Goal: Task Accomplishment & Management: Complete application form

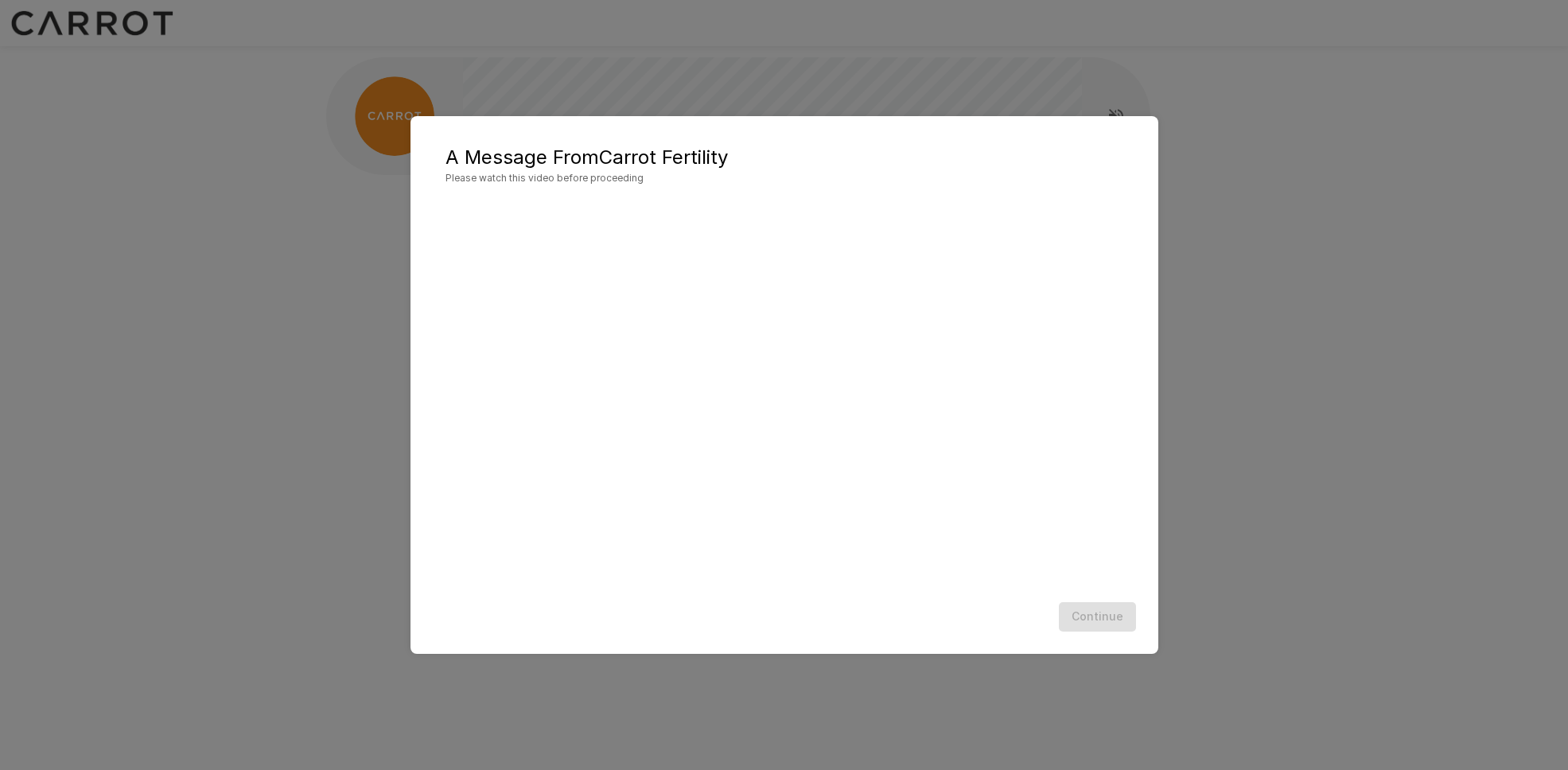
click at [1157, 640] on div "A Message From Carrot Fertility Please watch this video before proceeding Conti…" at bounding box center [784, 385] width 1568 height 770
click at [1144, 642] on div "A Message From Carrot Fertility Please watch this video before proceeding Conti…" at bounding box center [784, 385] width 748 height 538
click at [1106, 620] on button "Continue" at bounding box center [1097, 617] width 77 height 29
click at [1106, 619] on button "Continue" at bounding box center [1097, 617] width 77 height 29
click at [1102, 612] on button "Continue" at bounding box center [1097, 617] width 77 height 29
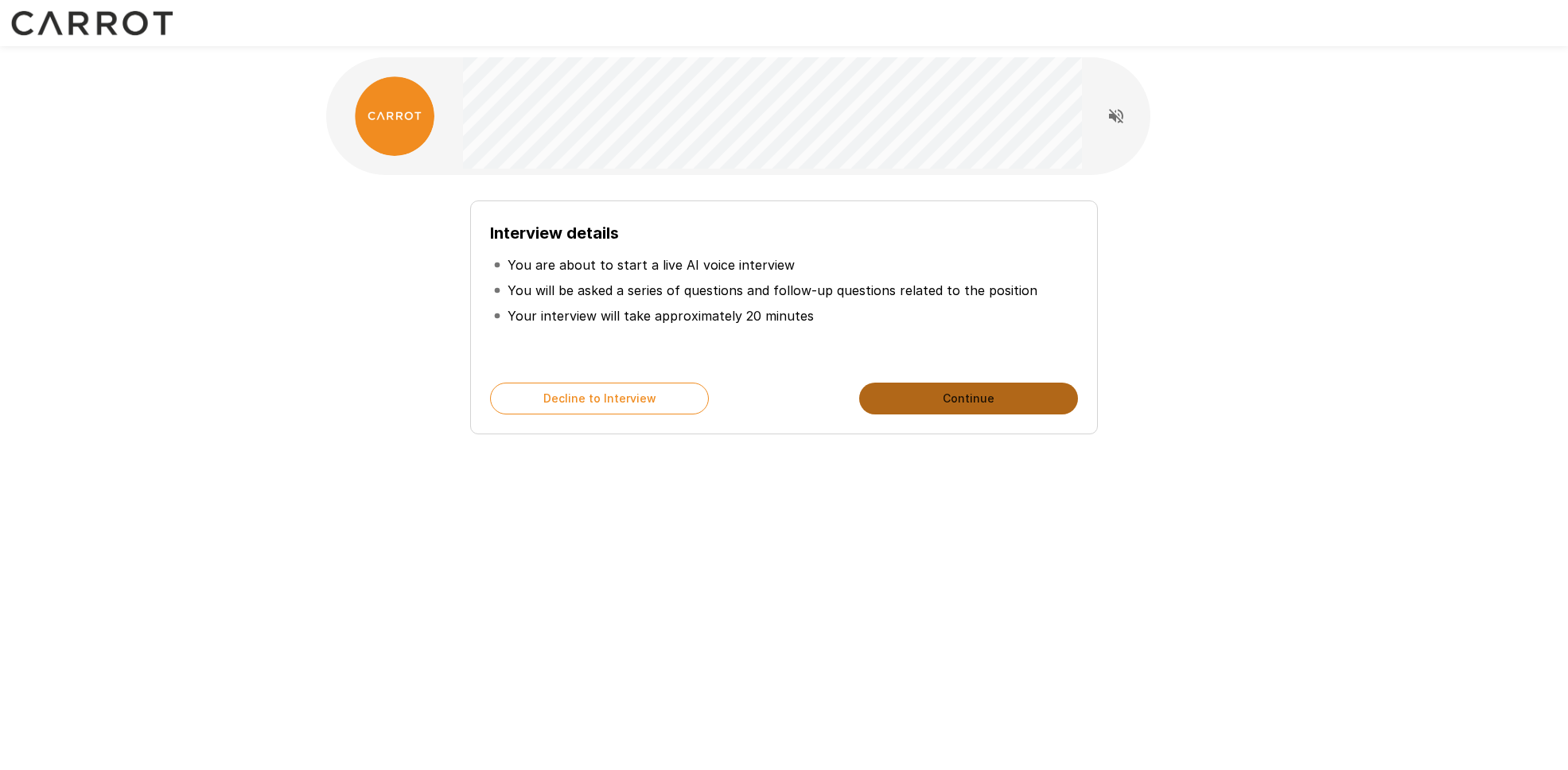
click at [1004, 391] on button "Continue" at bounding box center [968, 398] width 219 height 32
